Goal: Find specific page/section: Find specific page/section

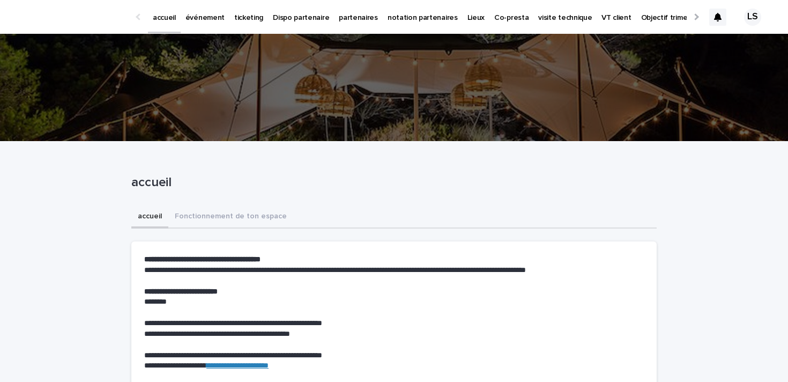
click at [195, 18] on p "événement" at bounding box center [204, 11] width 39 height 23
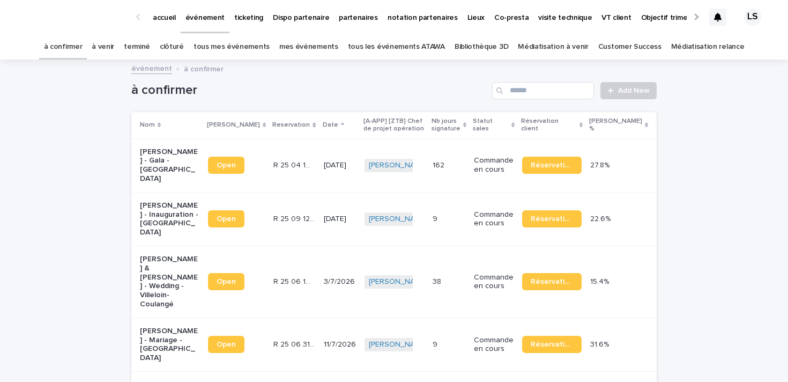
click at [163, 20] on p "accueil" at bounding box center [164, 11] width 23 height 23
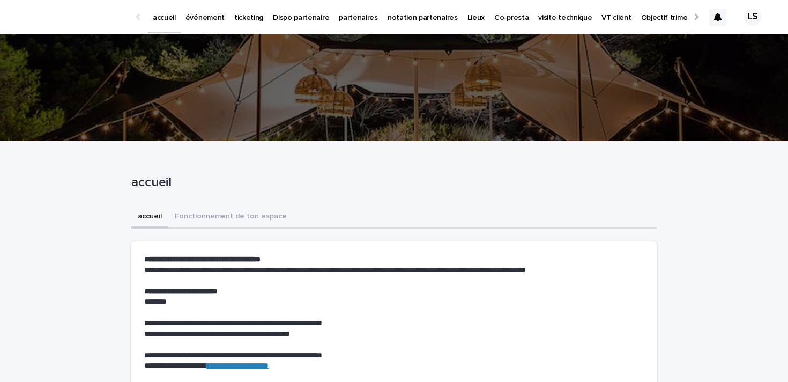
click at [189, 20] on p "événement" at bounding box center [204, 11] width 39 height 23
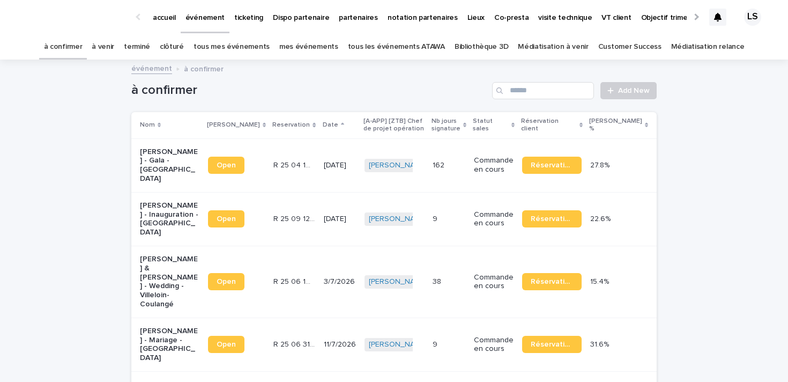
click at [161, 21] on p "accueil" at bounding box center [164, 11] width 23 height 23
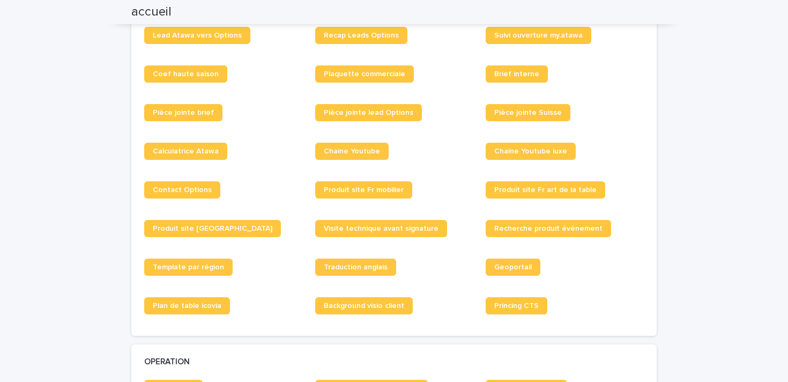
scroll to position [879, 0]
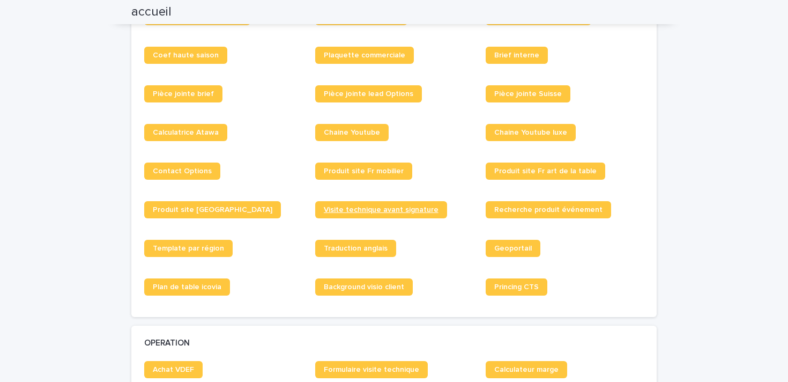
click at [408, 213] on span "Visite technique avant signature" at bounding box center [381, 210] width 115 height 8
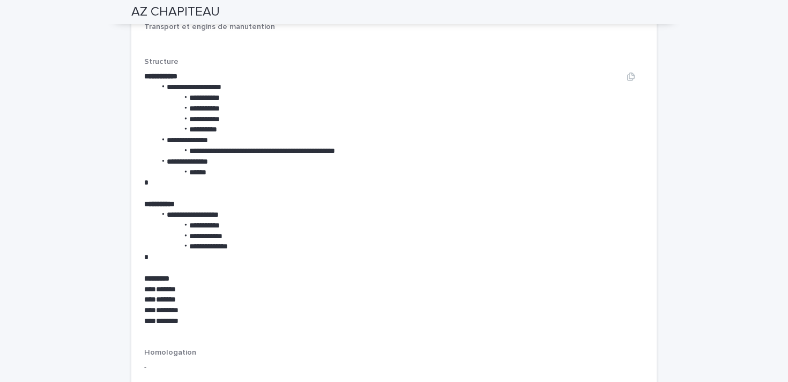
scroll to position [1469, 0]
